Goal: Task Accomplishment & Management: Use online tool/utility

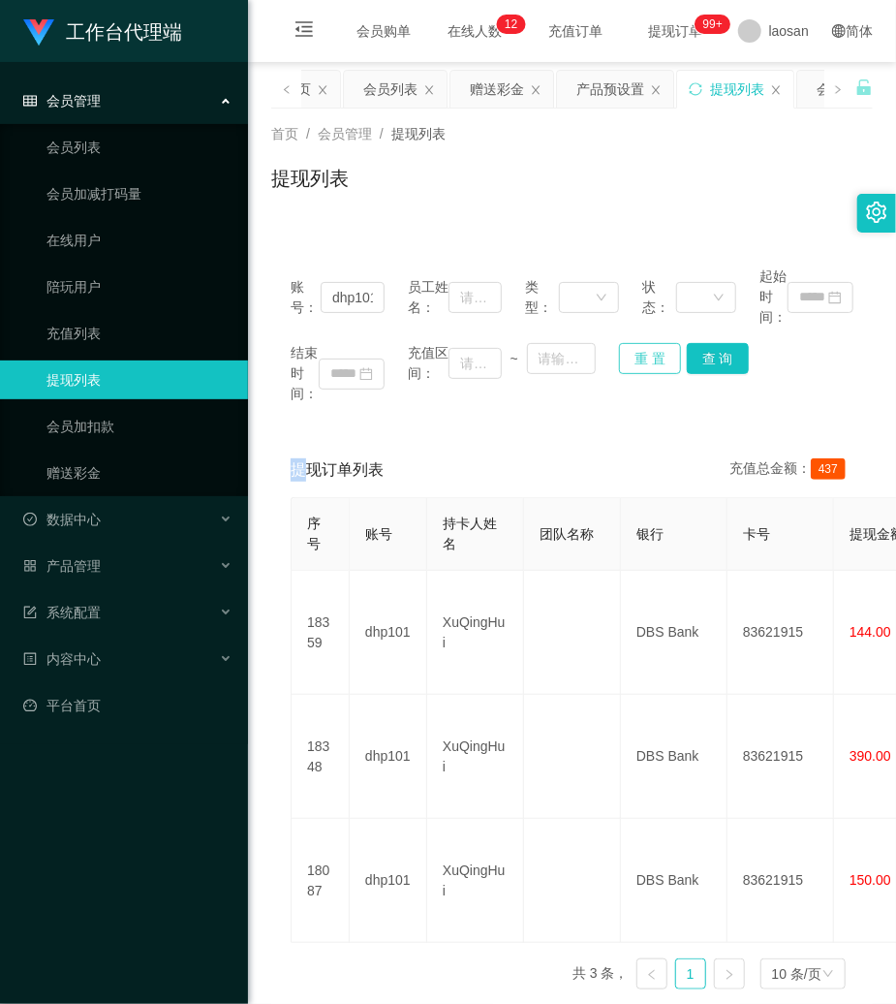
click at [661, 353] on button "重 置" at bounding box center [650, 358] width 62 height 31
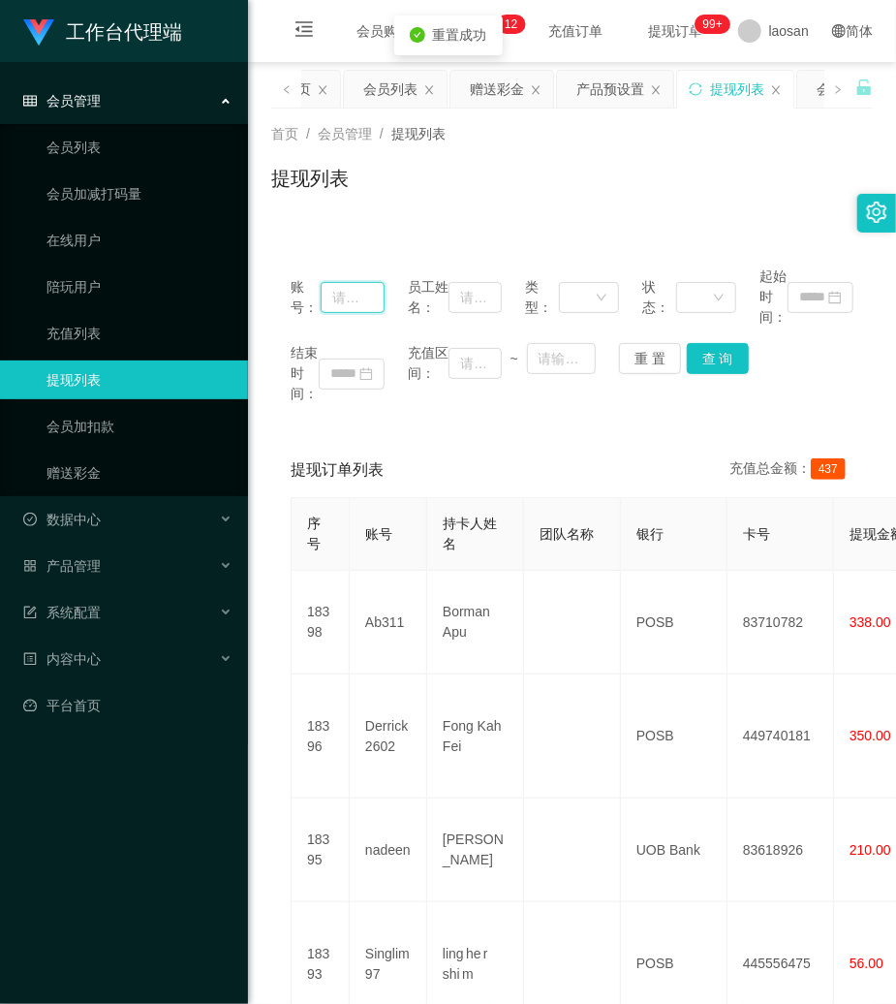
drag, startPoint x: 360, startPoint y: 296, endPoint x: 684, endPoint y: 399, distance: 339.9
click at [368, 296] on input "text" at bounding box center [353, 297] width 64 height 31
paste input "Yoyo545454"
type input "Yoyo545454"
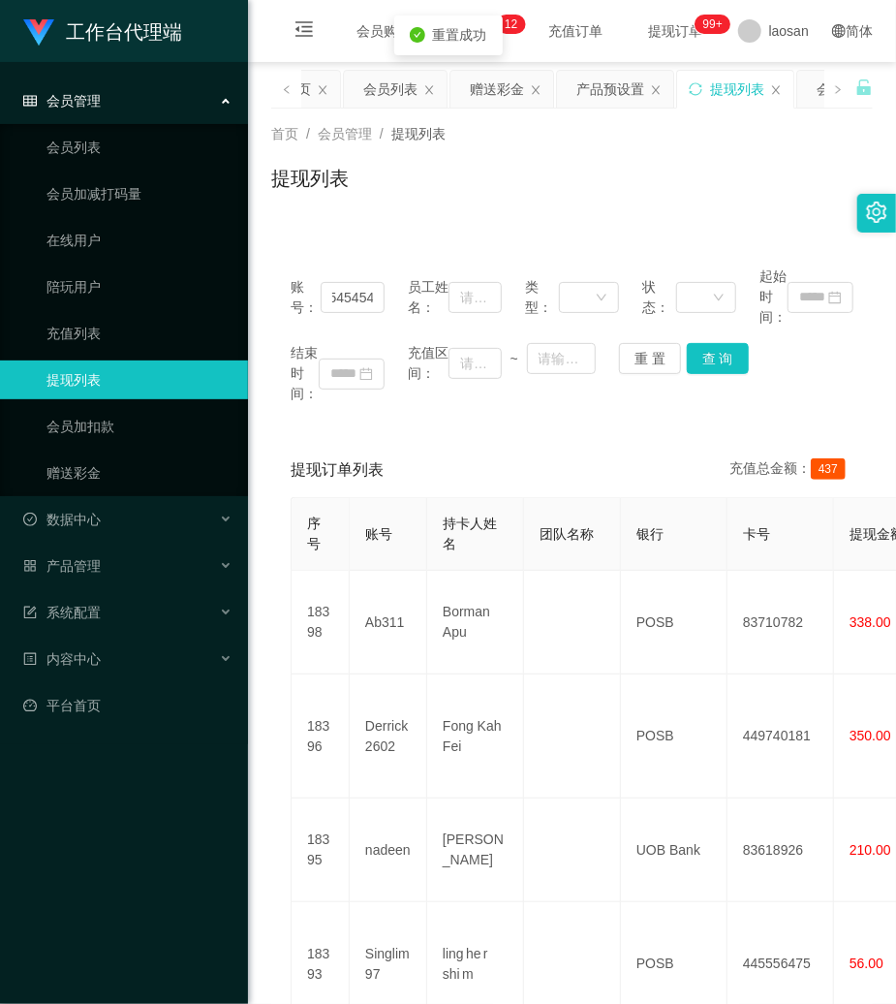
click at [718, 377] on div "结束时间： 充值区间： ~ 重 置 查 询" at bounding box center [572, 373] width 563 height 61
click at [718, 373] on div "结束时间： 充值区间： ~ 重 置 查 询" at bounding box center [572, 373] width 563 height 61
click at [718, 372] on button "查 询" at bounding box center [718, 358] width 62 height 31
click at [718, 372] on div "结束时间： 充值区间： ~ 重 置 查 询" at bounding box center [572, 373] width 563 height 61
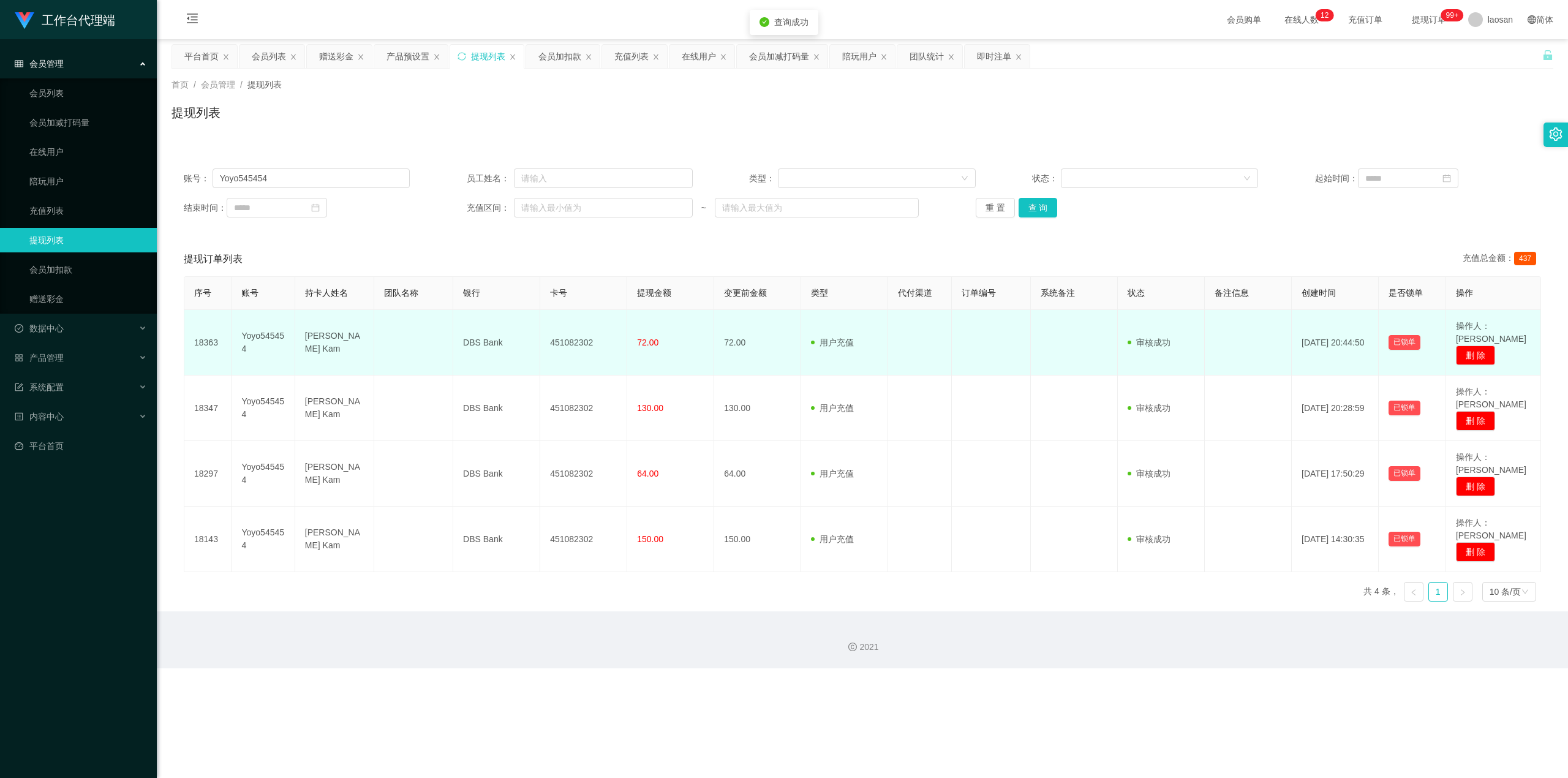
click at [566, 346] on td "72.00" at bounding box center [671, 343] width 87 height 66
click at [566, 341] on td "451082302" at bounding box center [584, 343] width 87 height 66
click at [286, 317] on td "Yoyo545454" at bounding box center [263, 343] width 63 height 66
drag, startPoint x: 307, startPoint y: 327, endPoint x: 325, endPoint y: 359, distance: 36.7
click at [334, 334] on td "[PERSON_NAME] Kam" at bounding box center [334, 343] width 79 height 66
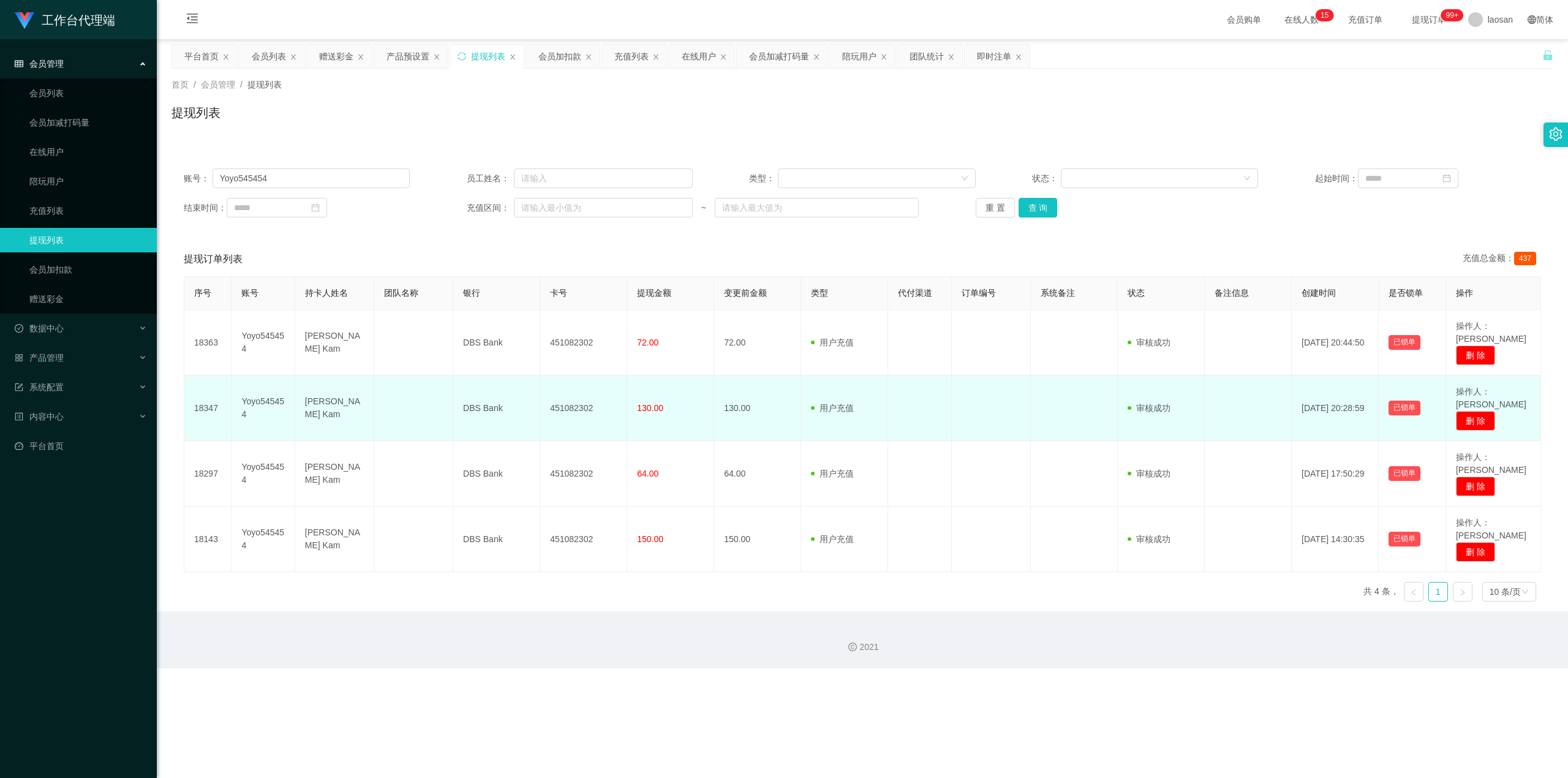
click at [314, 375] on td "[PERSON_NAME] Kam" at bounding box center [334, 408] width 79 height 66
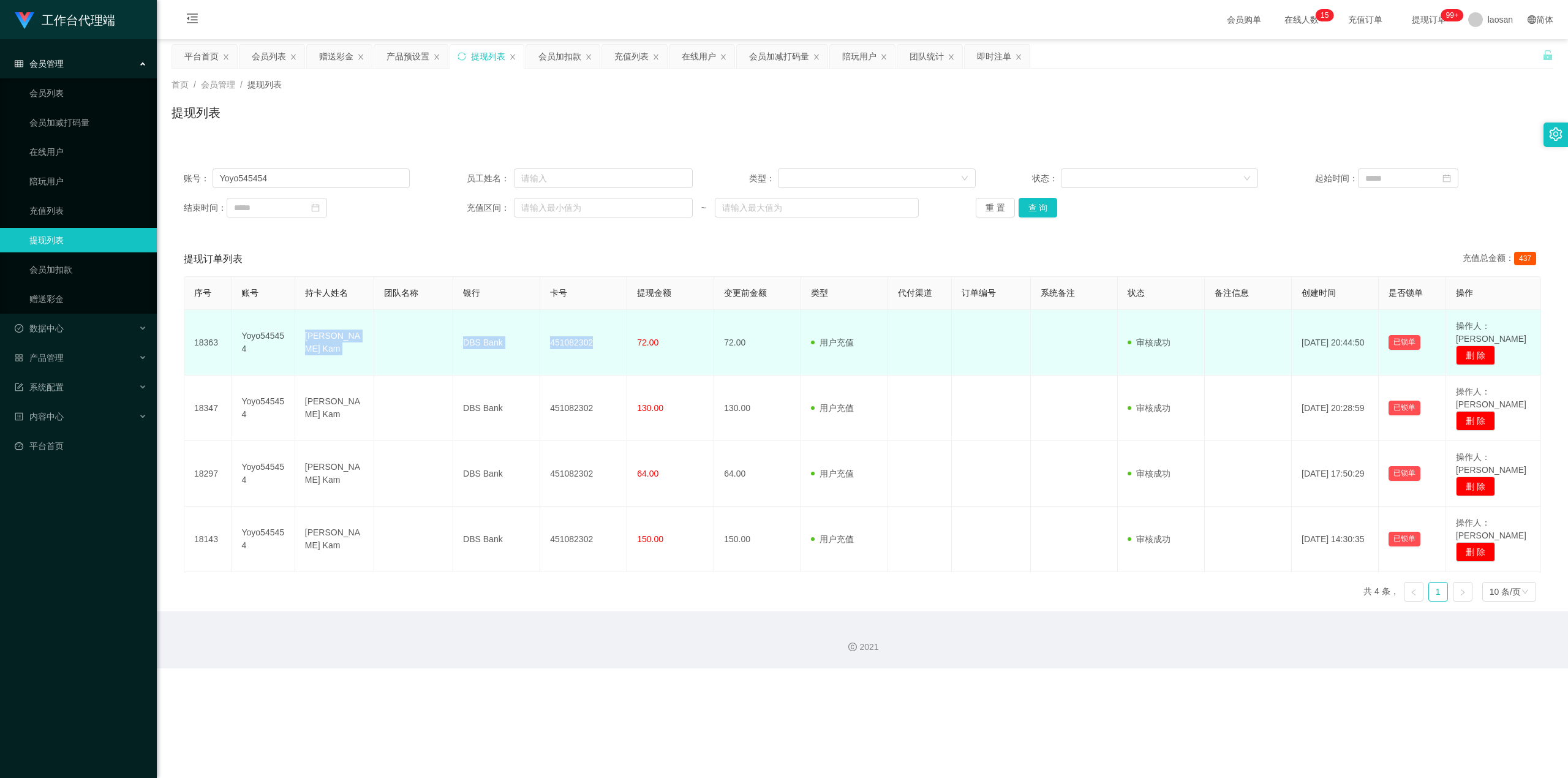
drag, startPoint x: 303, startPoint y: 326, endPoint x: 604, endPoint y: 343, distance: 301.5
click at [566, 343] on tr "18363 Yoyo545454 [PERSON_NAME] Tuck Kam DBS Bank 451082302 72.00 72.00 用户充值 人工扣…" at bounding box center [863, 343] width 1356 height 66
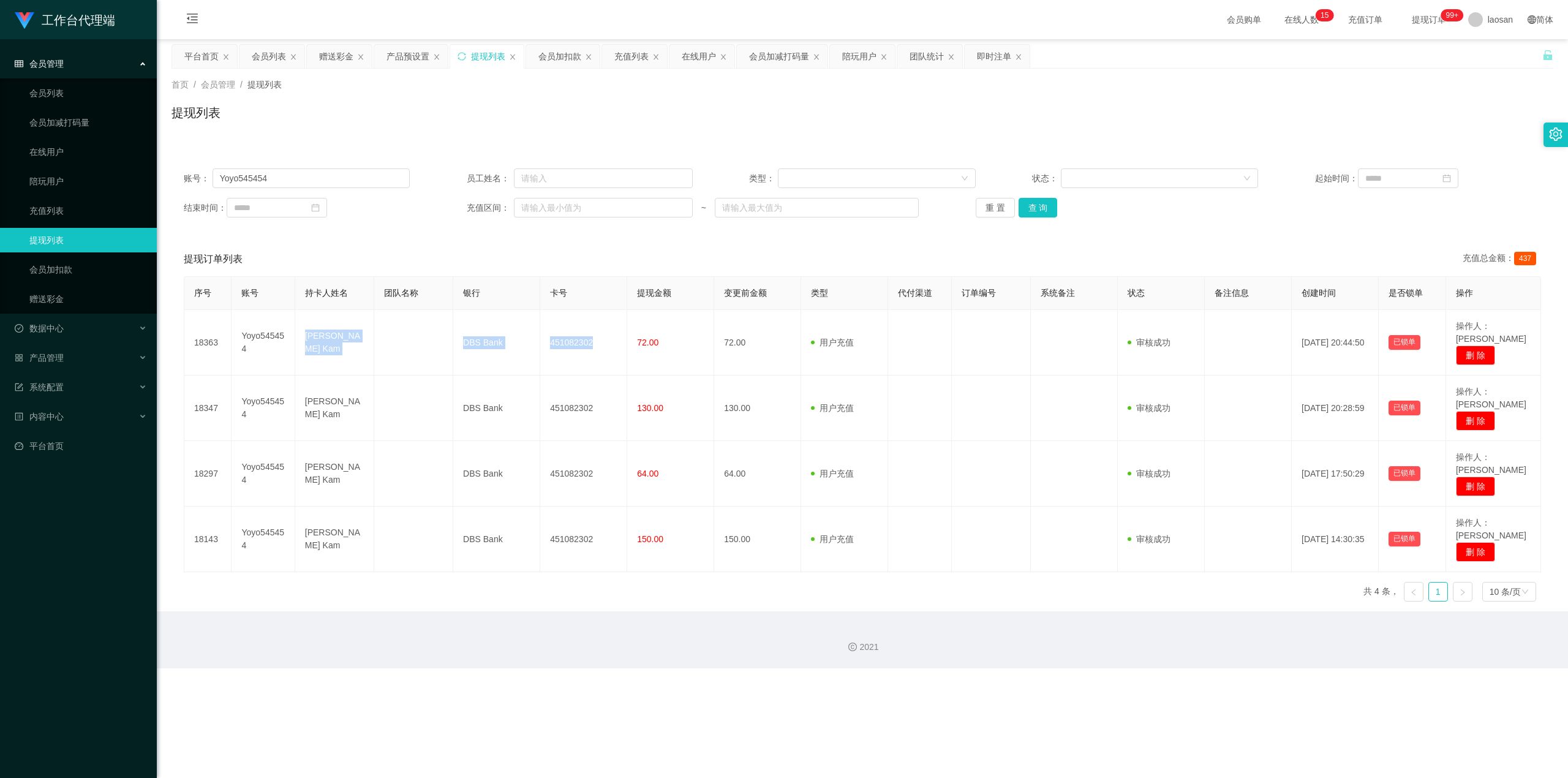
copy tr "[PERSON_NAME] Kam DBS Bank 451082302"
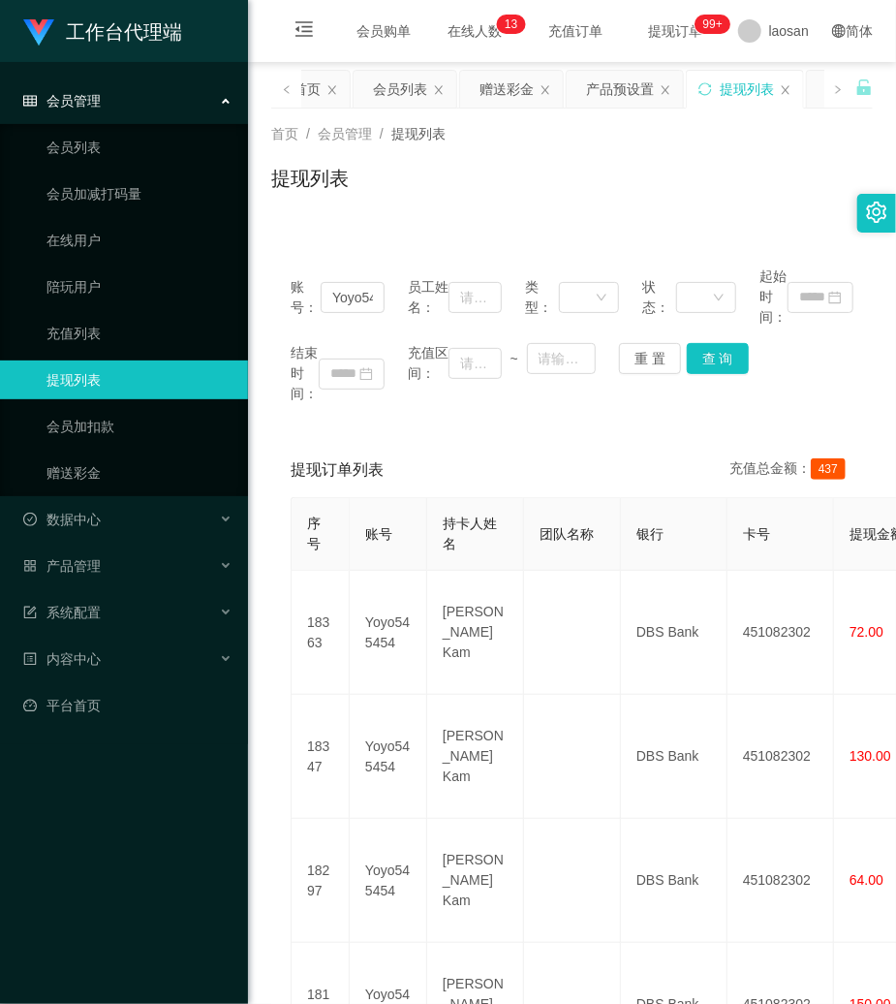
drag, startPoint x: 618, startPoint y: 420, endPoint x: 649, endPoint y: 381, distance: 49.6
click at [628, 415] on div "账号： Yoyo545454 员工姓名： 类型： 状态： 起始时间： 结束时间： 充值区间： ~ 重 置 查 询" at bounding box center [572, 335] width 602 height 176
drag, startPoint x: 656, startPoint y: 360, endPoint x: 467, endPoint y: 303, distance: 197.4
click at [652, 360] on button "重 置" at bounding box center [650, 358] width 62 height 31
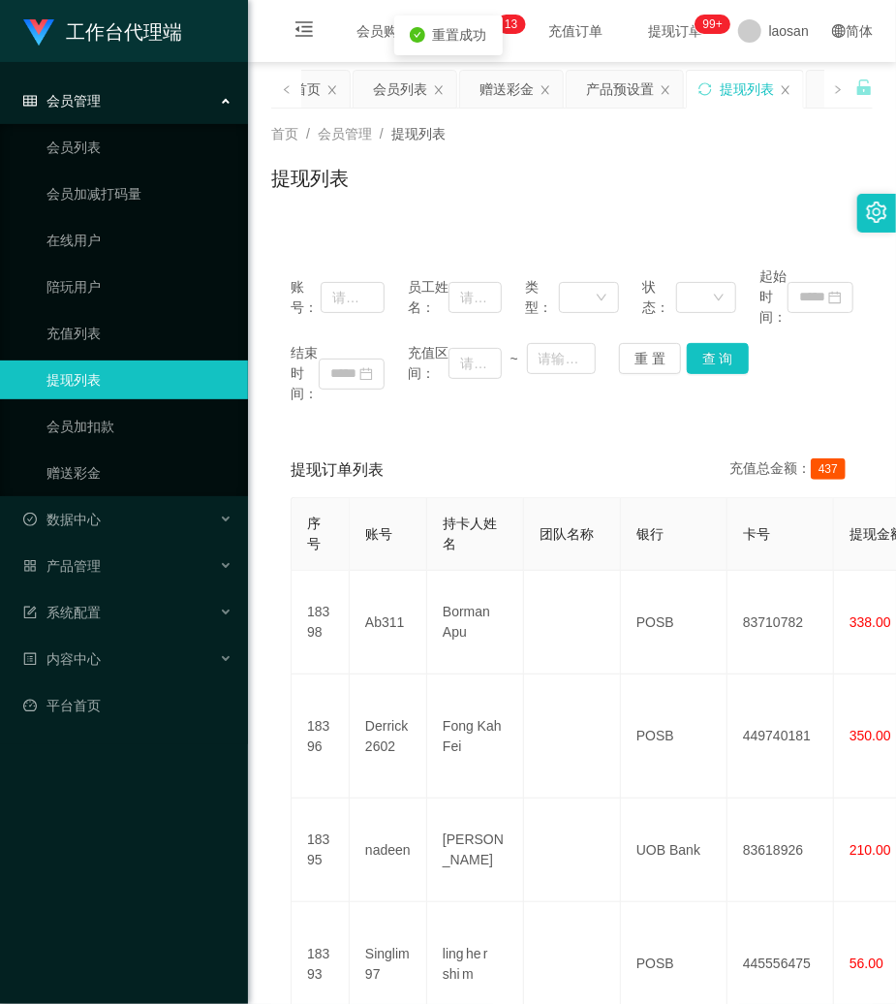
click at [318, 296] on span "账号：" at bounding box center [306, 297] width 30 height 41
click at [334, 304] on input "text" at bounding box center [353, 297] width 64 height 31
paste input "wangdachui555"
type input "wangdachui555"
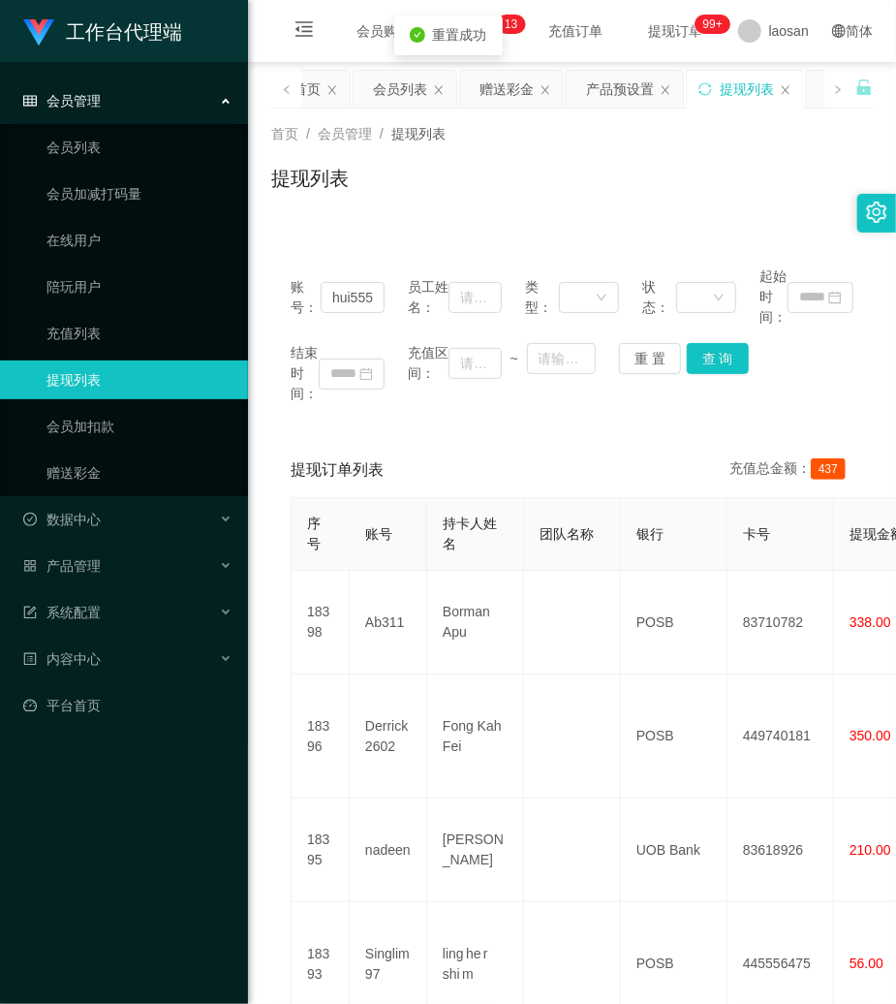
scroll to position [0, 0]
click at [762, 372] on div "结束时间： 充值区间： ~ 重 置 查 询" at bounding box center [572, 373] width 563 height 61
click at [735, 359] on button "查 询" at bounding box center [718, 358] width 62 height 31
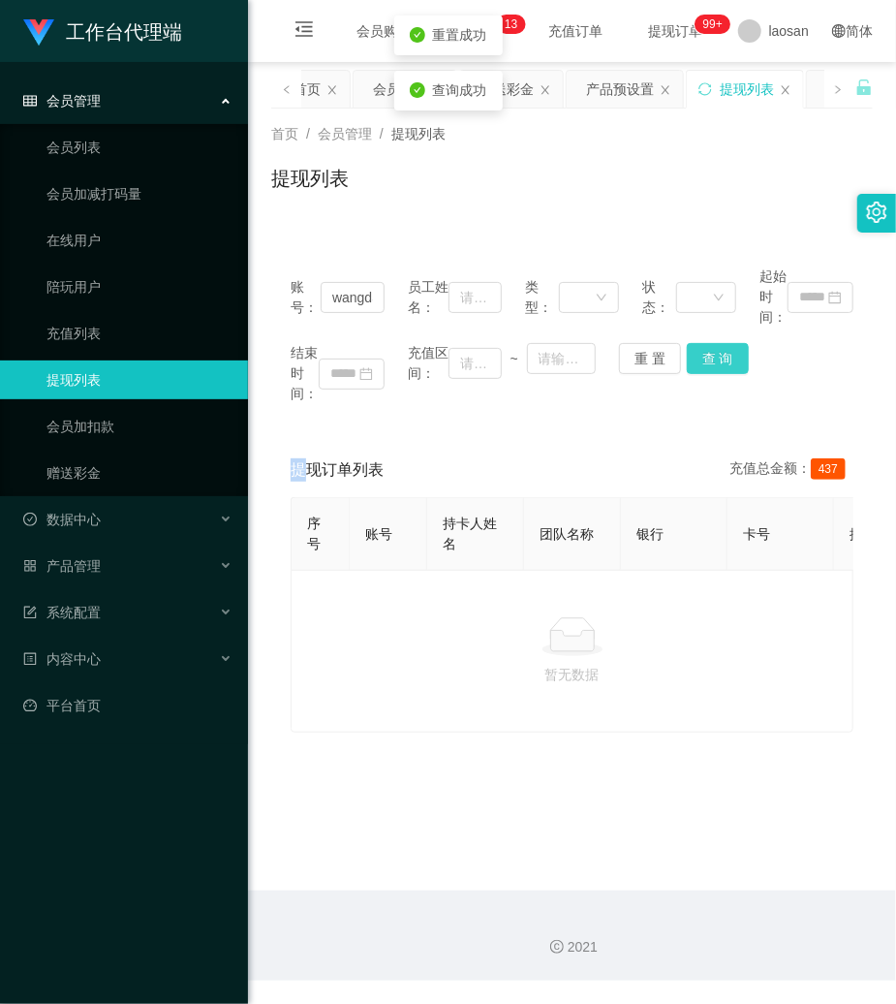
click at [735, 359] on div "结束时间： 充值区间： ~ 重 置 查 询" at bounding box center [572, 373] width 563 height 61
click at [76, 461] on link "赠送彩金" at bounding box center [140, 472] width 186 height 39
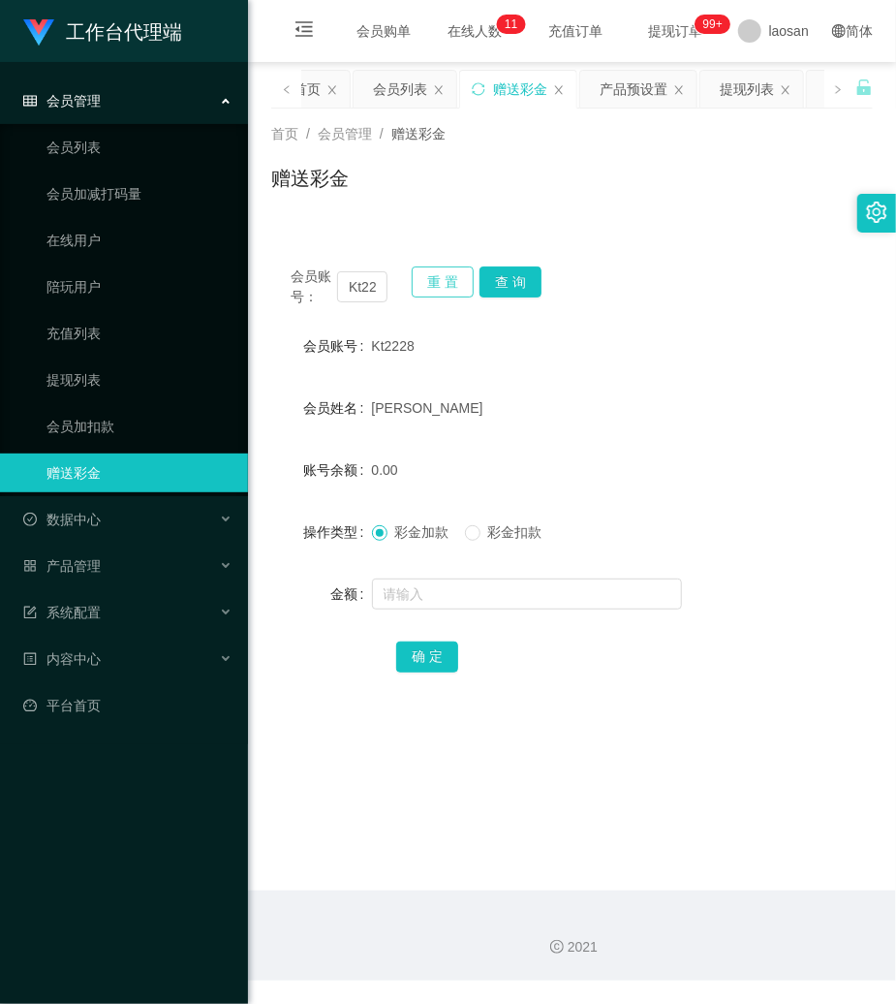
click at [443, 284] on button "重 置" at bounding box center [443, 281] width 62 height 31
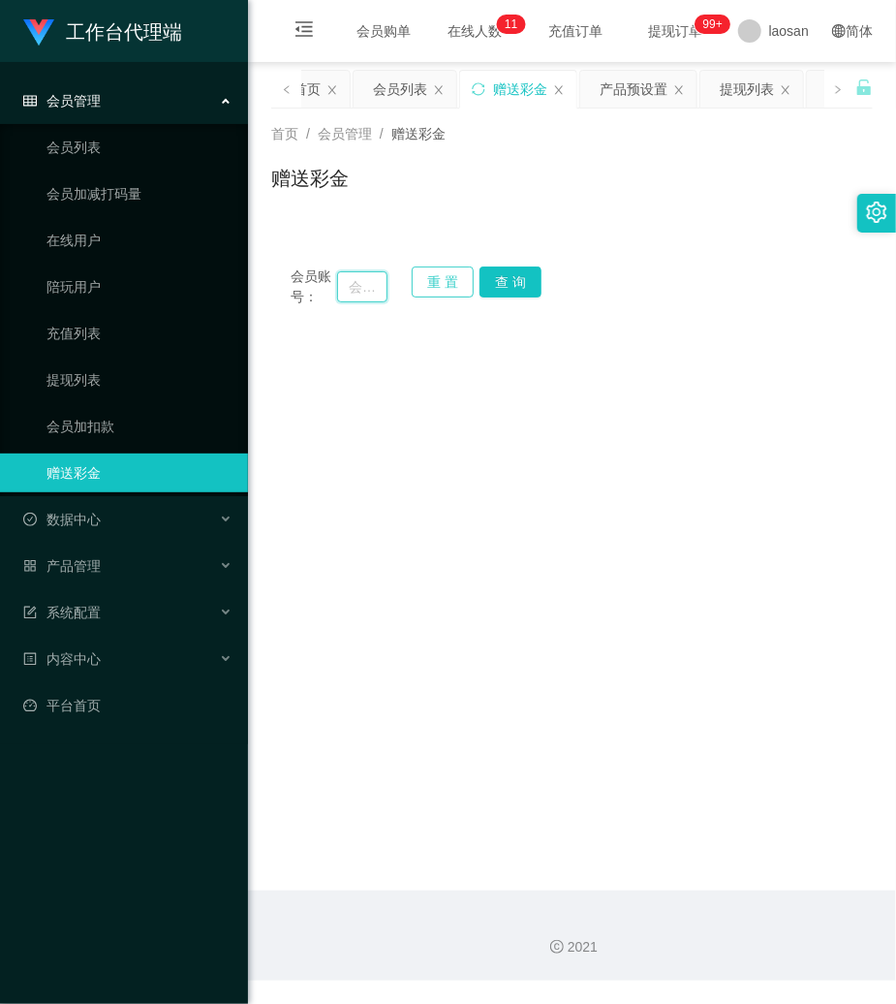
drag, startPoint x: 369, startPoint y: 281, endPoint x: 459, endPoint y: 281, distance: 90.1
click at [369, 281] on input "text" at bounding box center [362, 286] width 50 height 31
paste input "wangdachui555"
type input "wangdachui555"
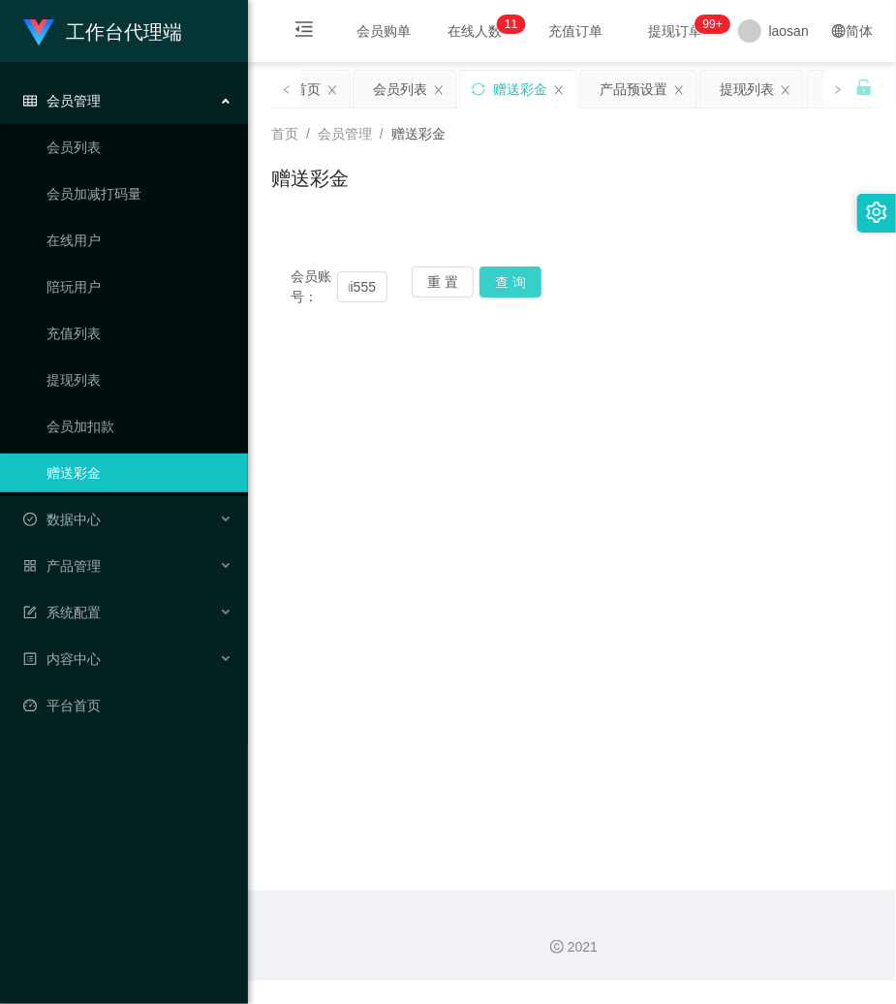
click at [509, 281] on button "查 询" at bounding box center [511, 281] width 62 height 31
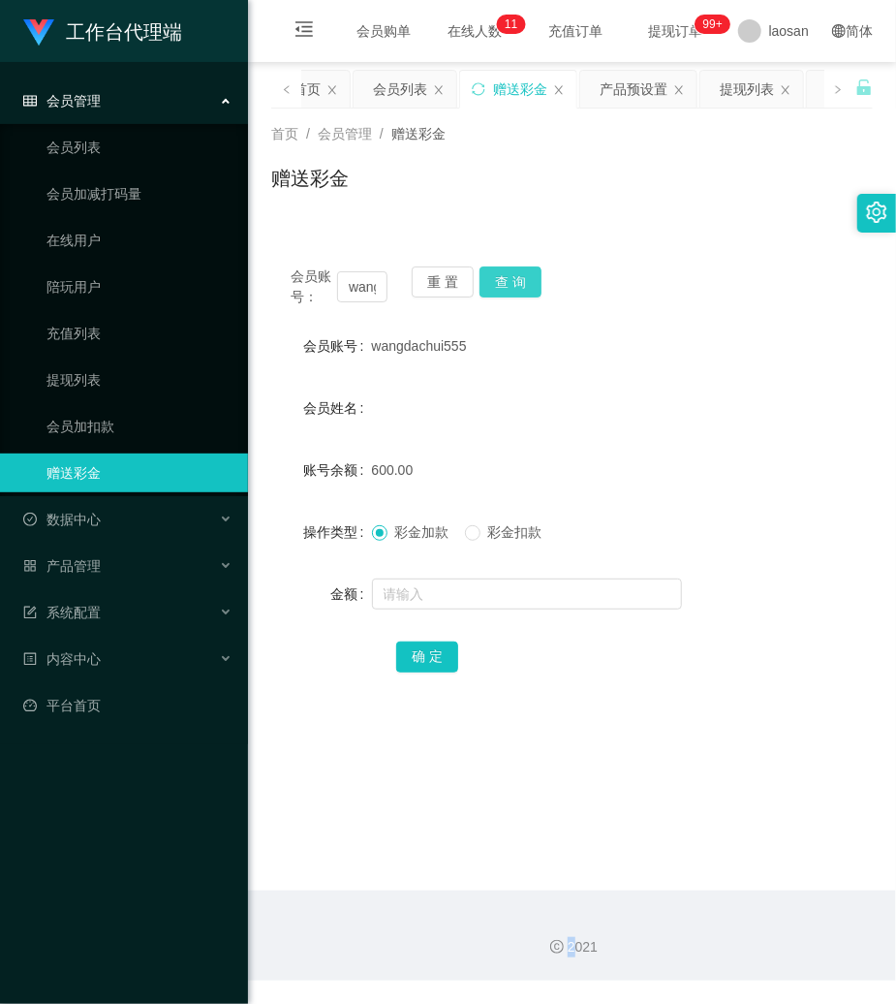
click at [509, 281] on div "会员账号： wangdachui555 重 置 查 询" at bounding box center [572, 286] width 602 height 41
click at [719, 545] on div "操作类型 彩金加款 彩金扣款" at bounding box center [572, 532] width 602 height 39
